Goal: Check status: Check status

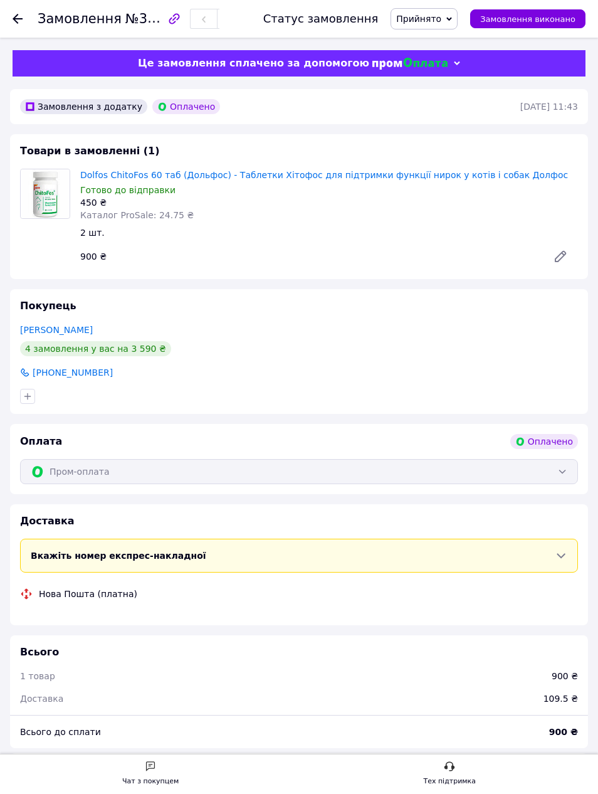
click at [55, 57] on div "Це замовлення сплачено за допомогою" at bounding box center [299, 63] width 573 height 26
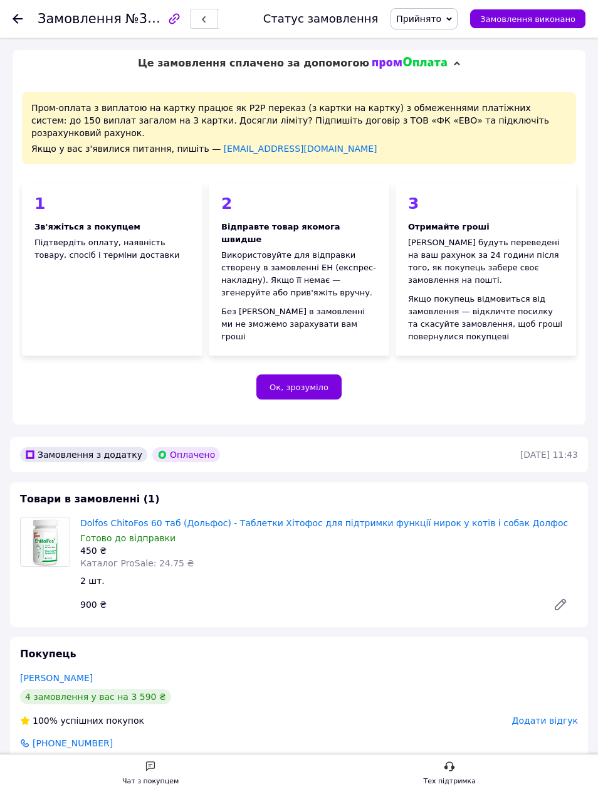
click at [13, 23] on icon at bounding box center [18, 19] width 10 height 10
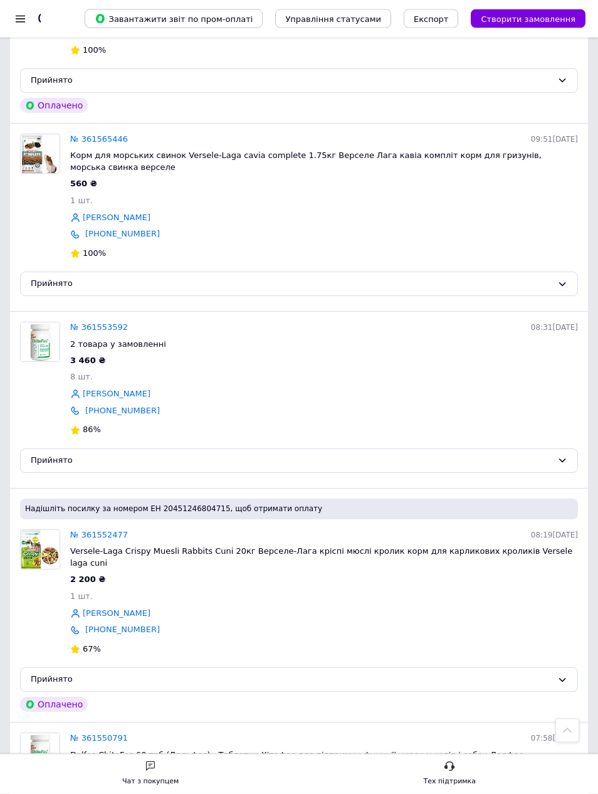
scroll to position [1381, 0]
click at [104, 322] on link "№ 361553592" at bounding box center [99, 326] width 58 height 9
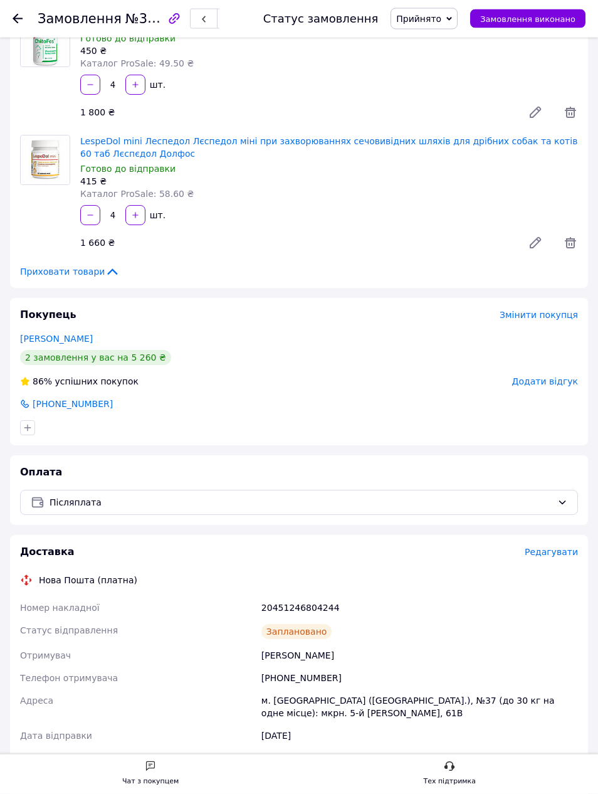
scroll to position [109, 0]
click at [54, 336] on link "[PERSON_NAME]" at bounding box center [56, 340] width 73 height 10
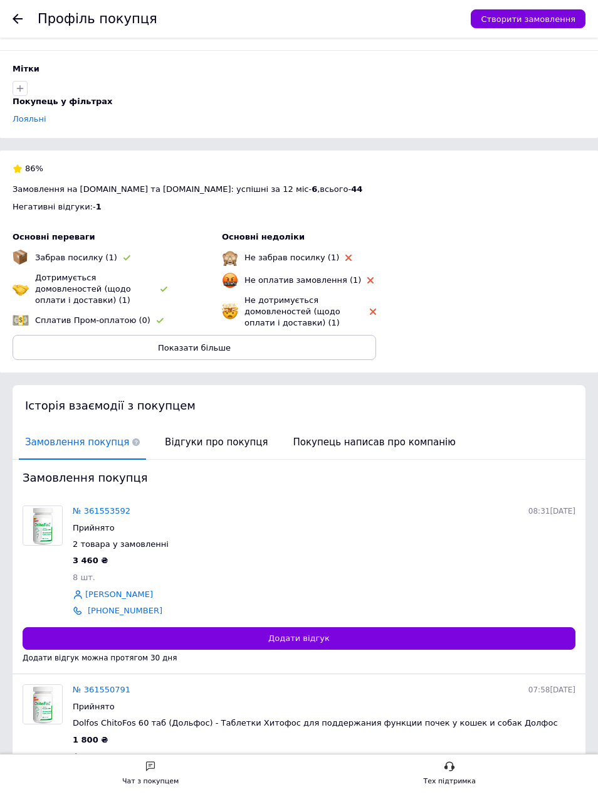
scroll to position [132, 0]
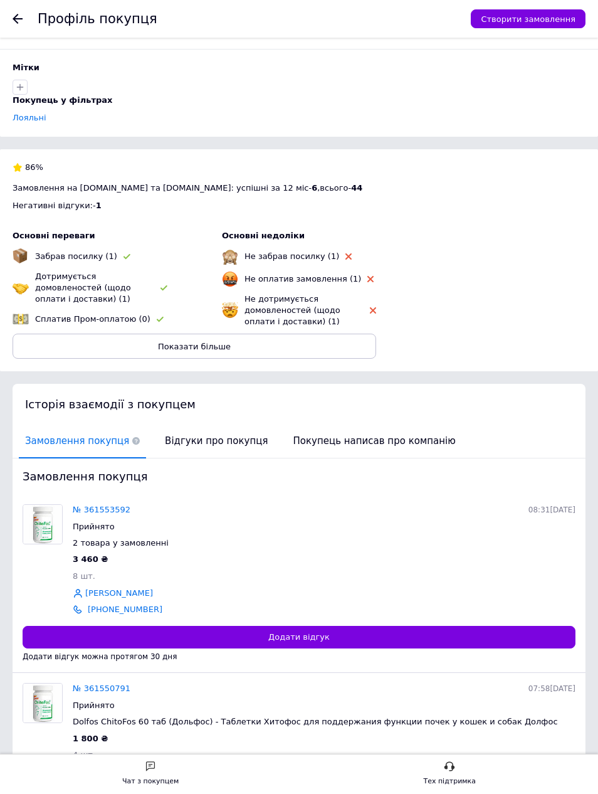
click at [122, 766] on link "[PERSON_NAME]" at bounding box center [119, 772] width 68 height 12
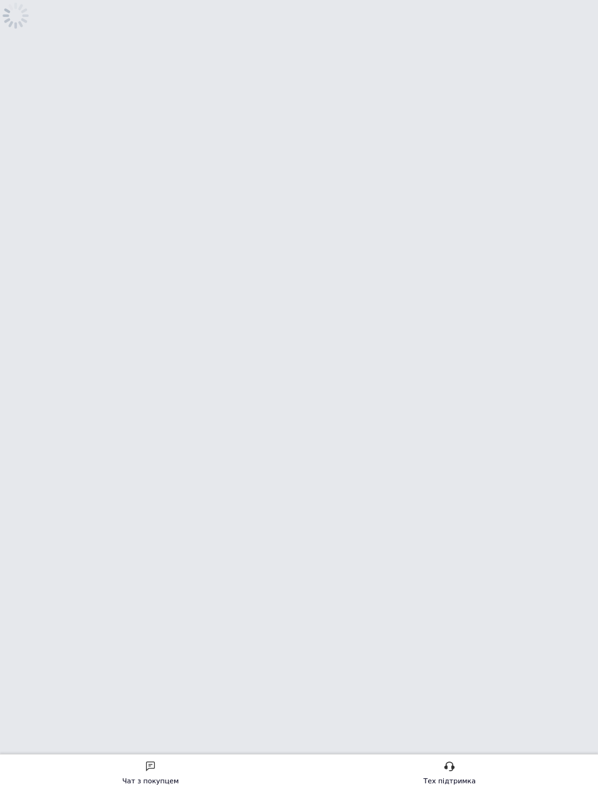
scroll to position [0, 0]
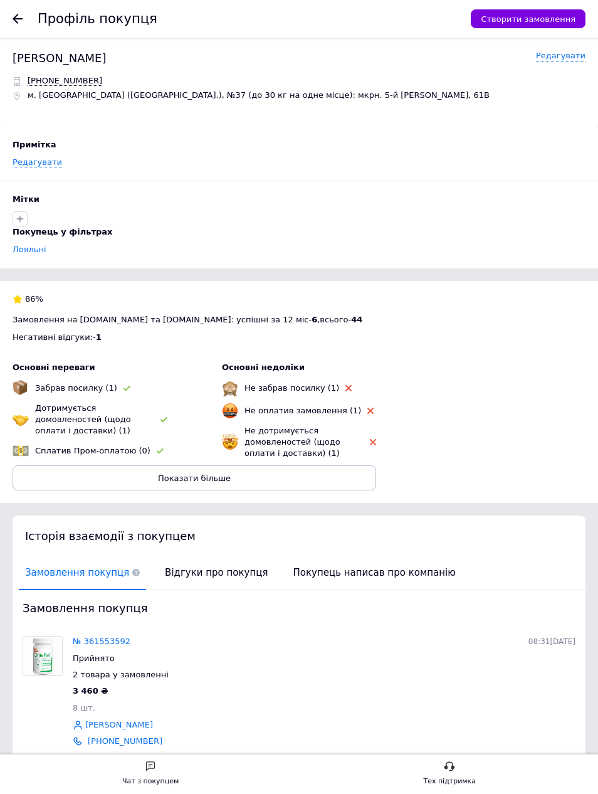
click at [13, 17] on icon at bounding box center [18, 19] width 10 height 10
click at [109, 636] on link "№ 361553592" at bounding box center [102, 640] width 58 height 9
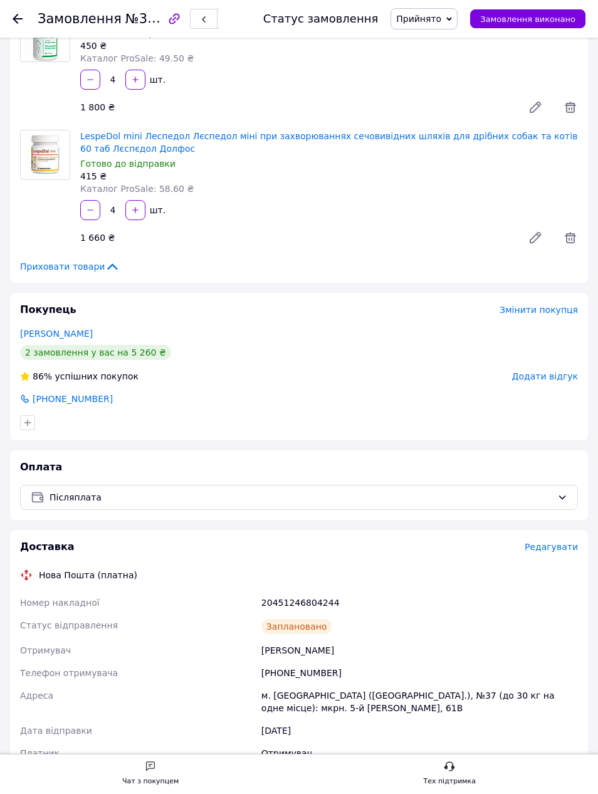
scroll to position [115, 0]
click at [68, 334] on link "[PERSON_NAME]" at bounding box center [56, 334] width 73 height 10
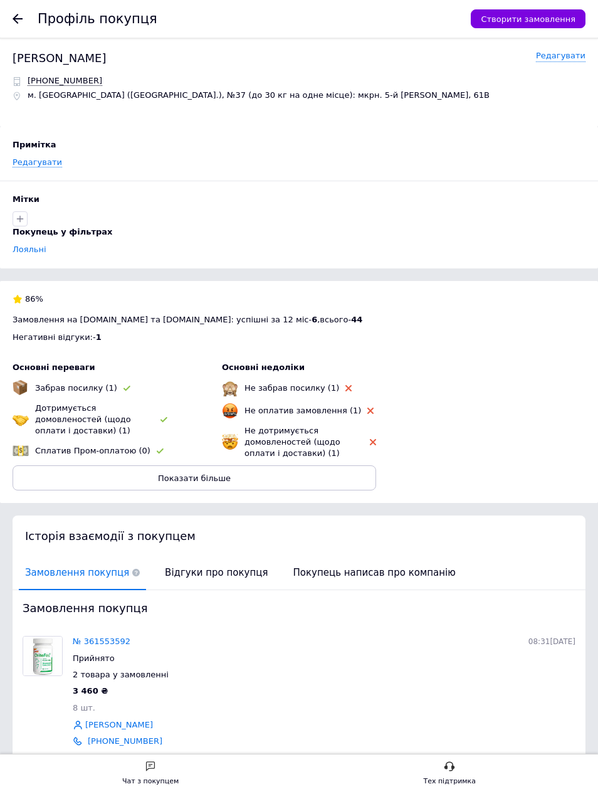
click at [112, 631] on div "№ 361553592 08:31[DATE] Прийнято 2 товара у замовленні 3 460 ₴ 8 шт. [PERSON_NA…" at bounding box center [324, 691] width 513 height 121
click at [100, 636] on link "№ 361553592" at bounding box center [102, 640] width 58 height 9
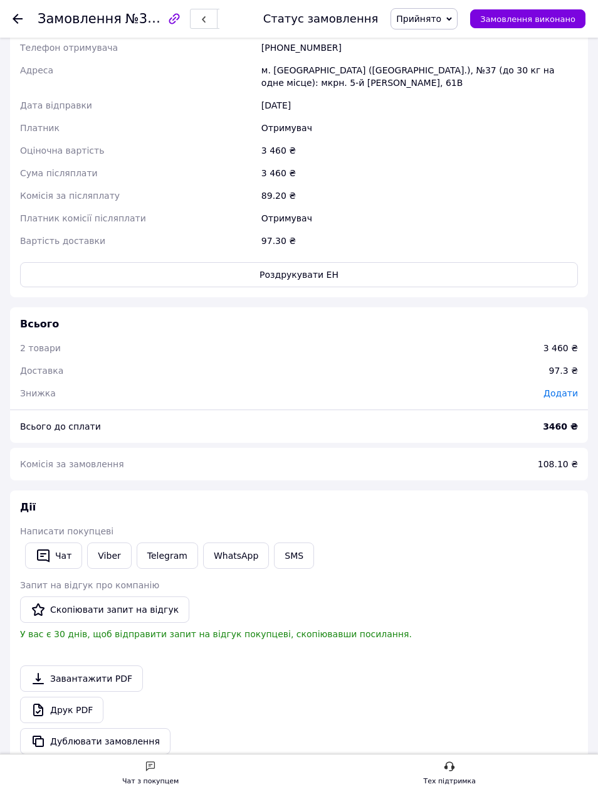
click at [109, 553] on link "Viber" at bounding box center [109, 555] width 44 height 26
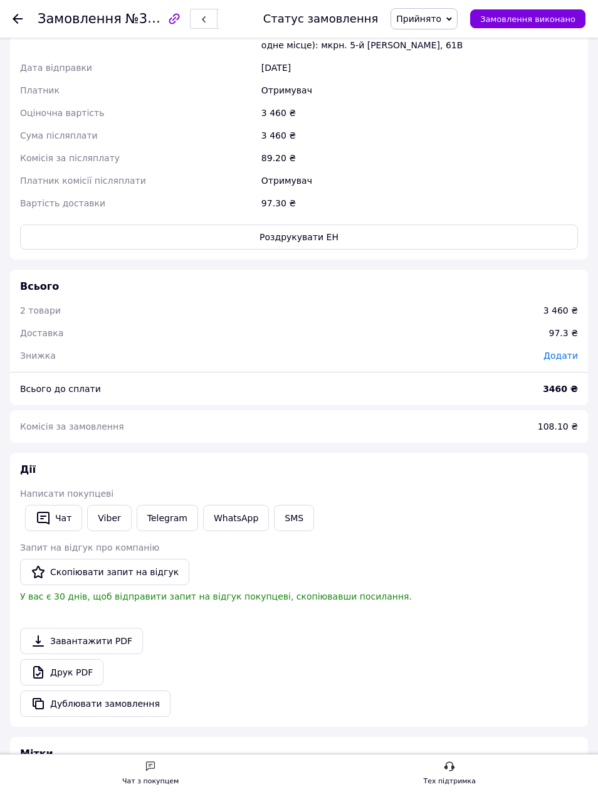
scroll to position [781, 0]
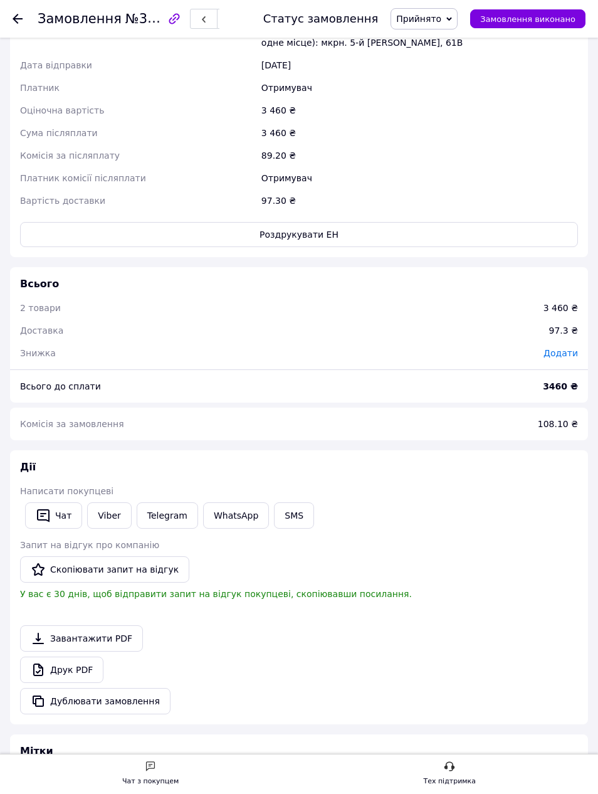
click at [168, 510] on link "Telegram" at bounding box center [167, 515] width 61 height 26
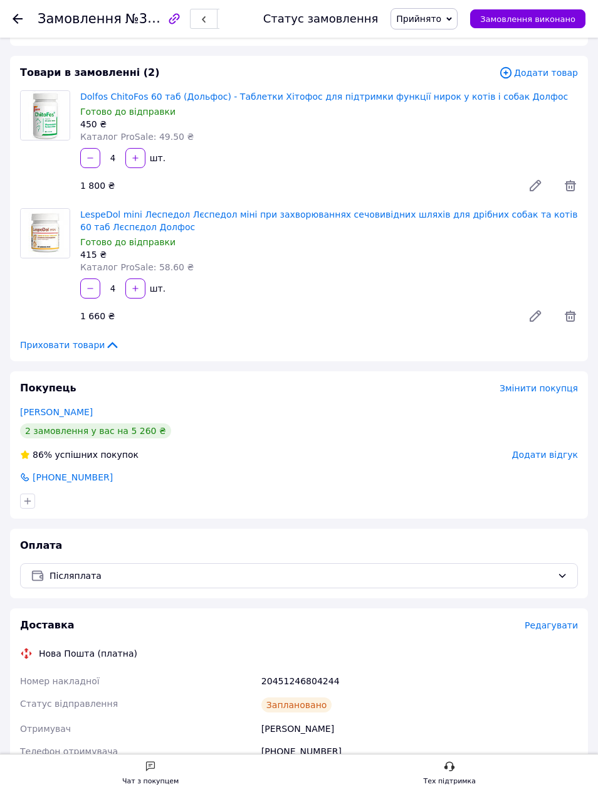
scroll to position [0, 0]
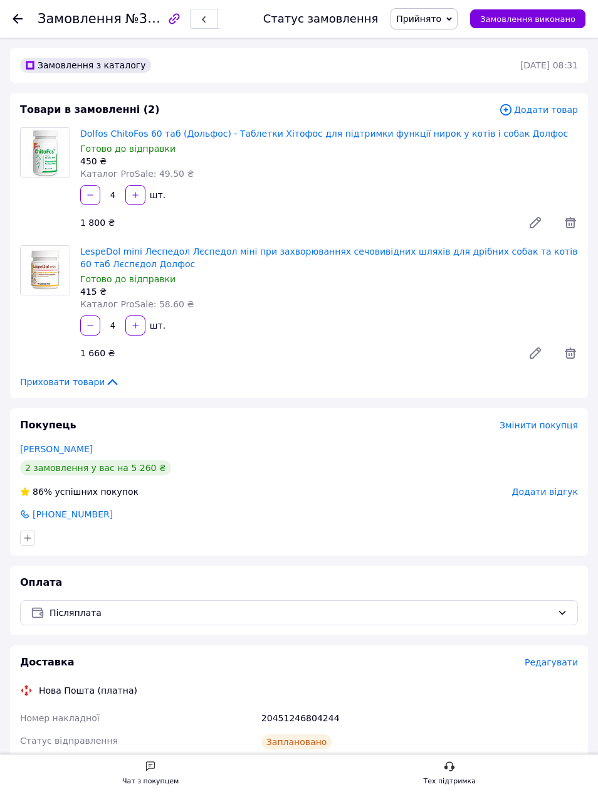
click at [17, 21] on icon at bounding box center [18, 19] width 10 height 10
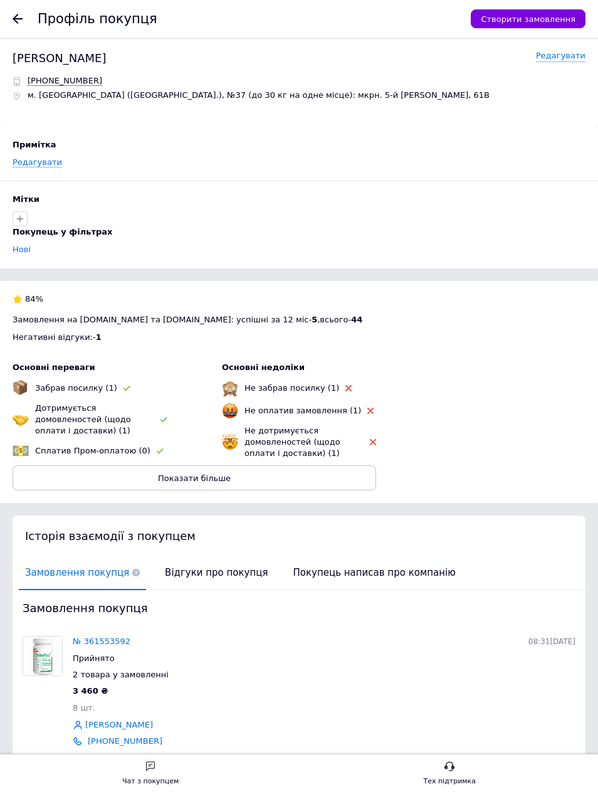
click at [21, 15] on icon at bounding box center [18, 19] width 10 height 10
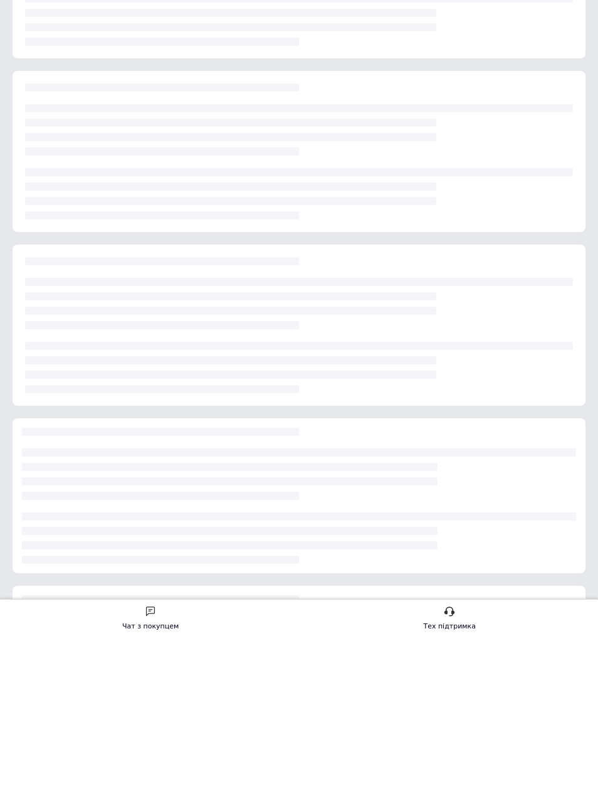
scroll to position [155, 0]
